Goal: Check status: Check status

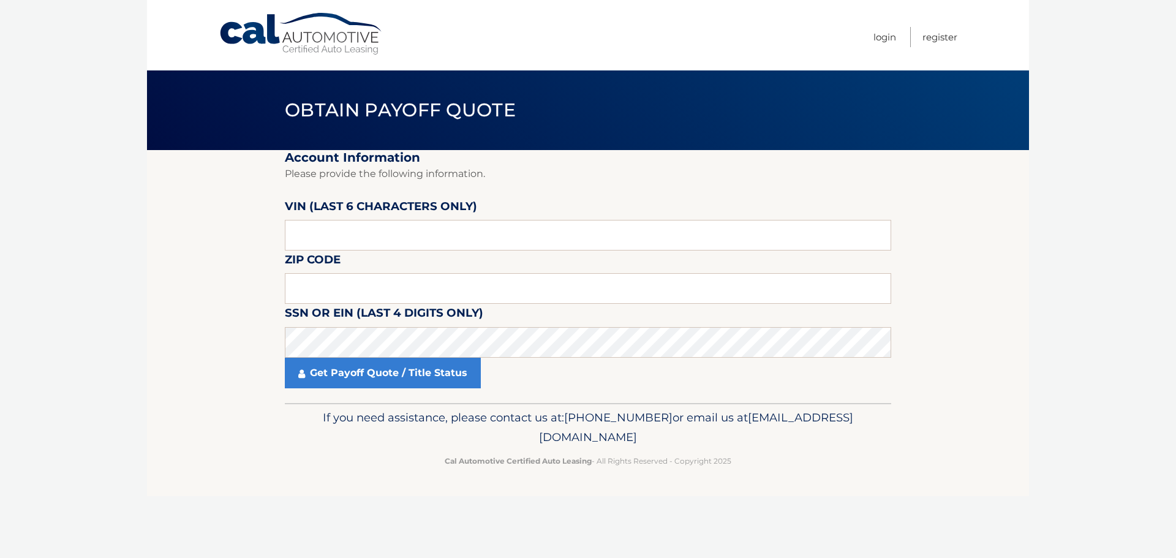
click at [405, 254] on fieldset "Account Information Please provide the following information. [PERSON_NAME] (la…" at bounding box center [588, 276] width 606 height 253
click at [412, 242] on input "text" at bounding box center [588, 235] width 606 height 31
click at [367, 222] on input "text" at bounding box center [588, 235] width 606 height 31
paste input "709801"
type input "709801"
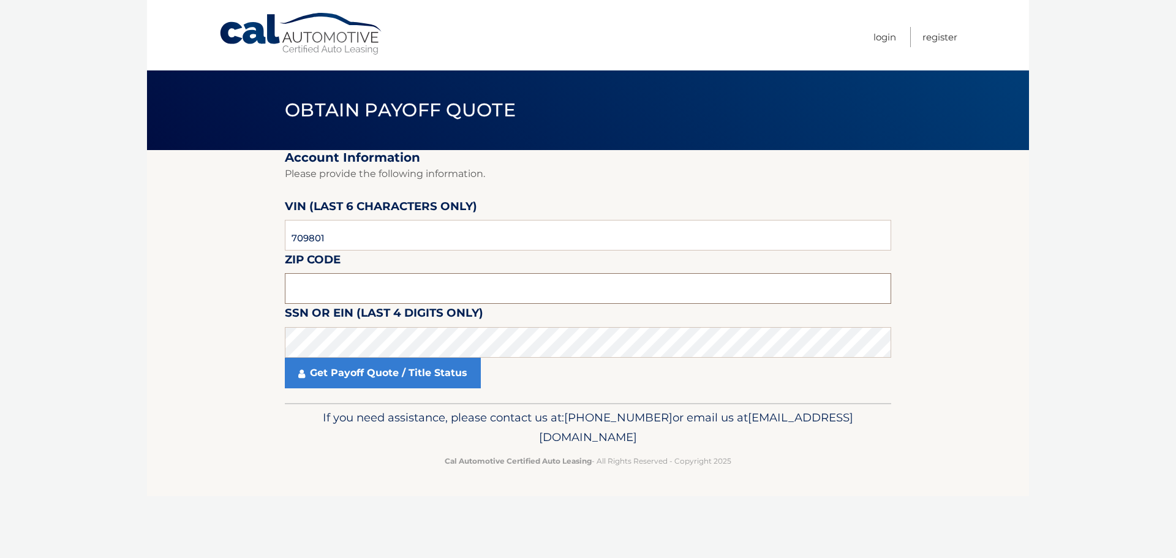
click at [321, 294] on input "text" at bounding box center [588, 288] width 606 height 31
type input "11365"
click button "For Originating Dealer" at bounding box center [0, 0] width 0 height 0
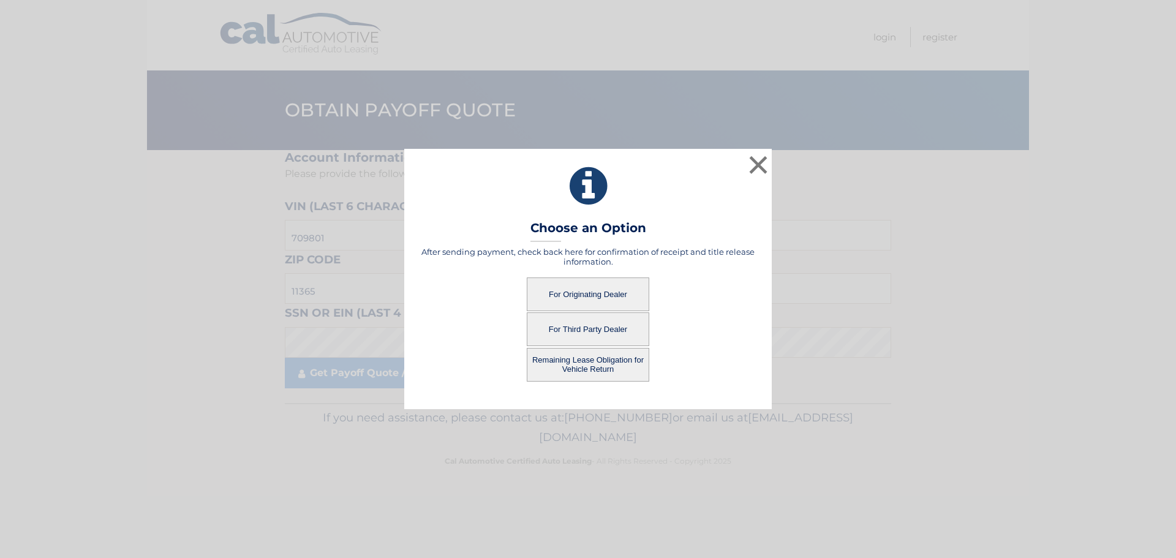
click at [617, 290] on button "For Originating Dealer" at bounding box center [588, 294] width 122 height 34
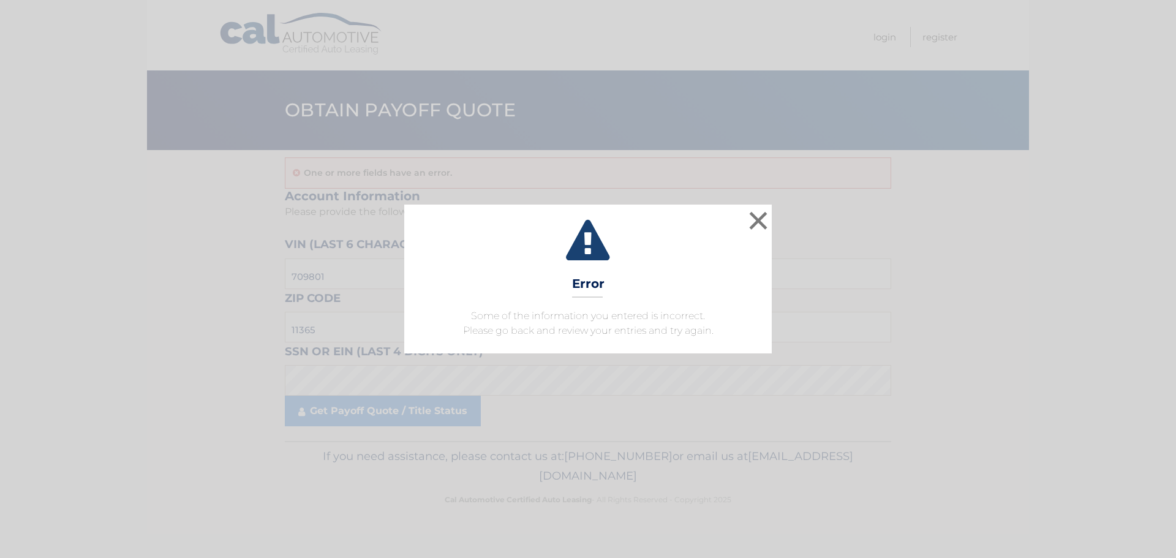
click at [616, 306] on div "× Error Some of the information you entered is incorrect. Please go back and re…" at bounding box center [587, 279] width 367 height 148
click at [761, 221] on button "×" at bounding box center [758, 220] width 24 height 24
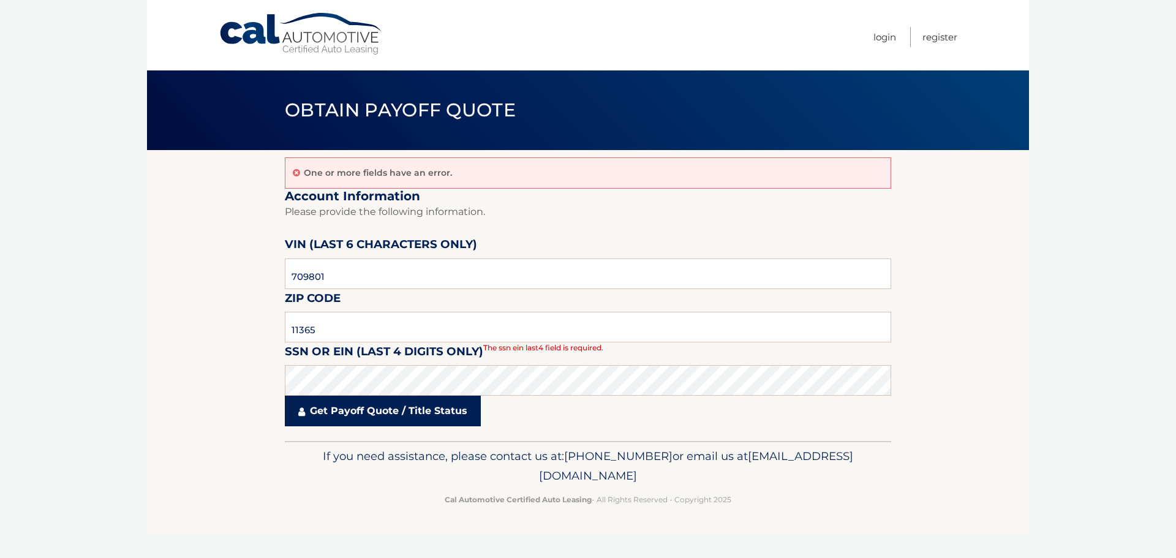
click at [441, 411] on link "Get Payoff Quote / Title Status" at bounding box center [383, 411] width 196 height 31
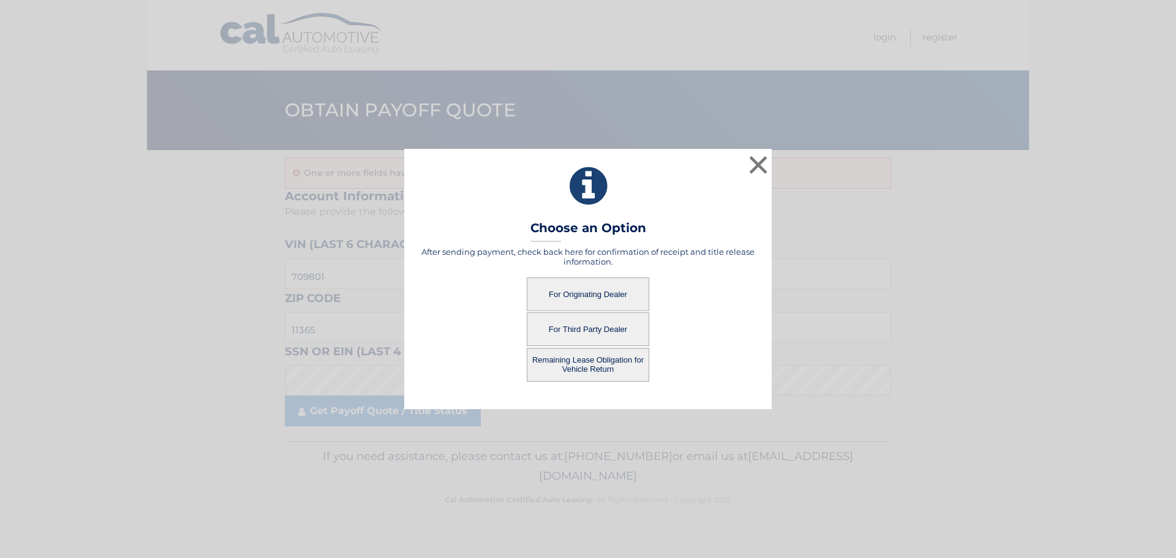
click at [601, 289] on button "For Originating Dealer" at bounding box center [588, 294] width 122 height 34
click at [596, 290] on button "For Originating Dealer" at bounding box center [588, 294] width 122 height 34
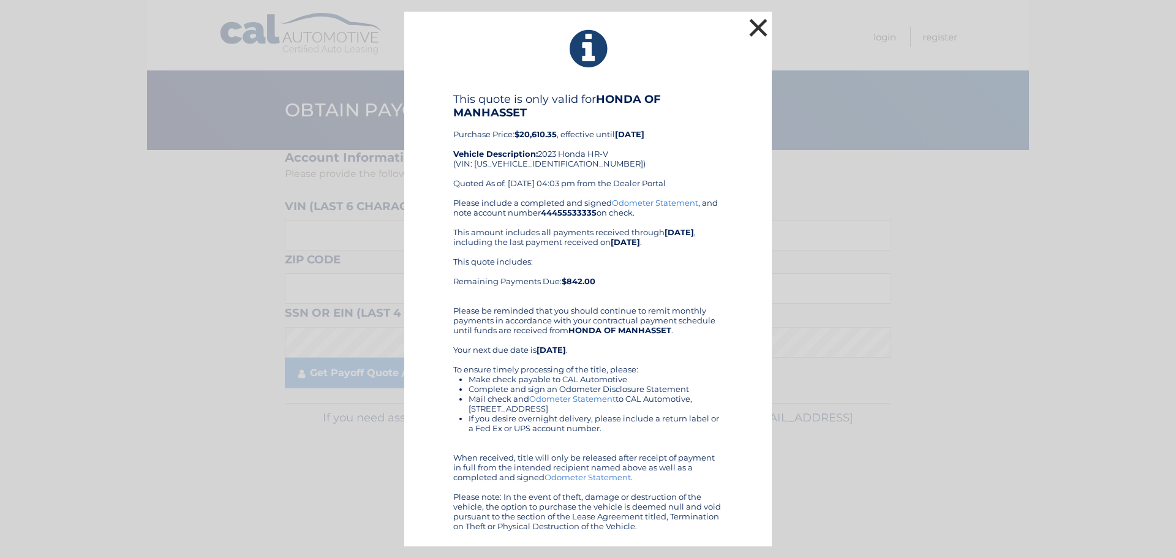
click at [766, 26] on button "×" at bounding box center [758, 27] width 24 height 24
